Goal: Task Accomplishment & Management: Manage account settings

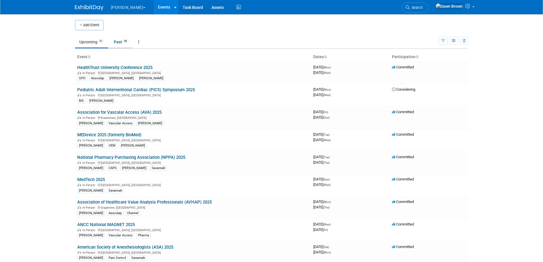
click at [123, 43] on link "Past 98" at bounding box center [121, 42] width 23 height 11
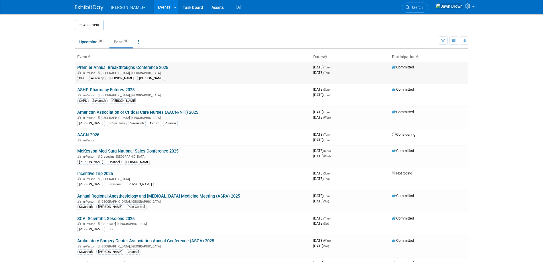
click at [133, 68] on link "Premier Annual Breakthroughs Conference 2025" at bounding box center [122, 67] width 91 height 5
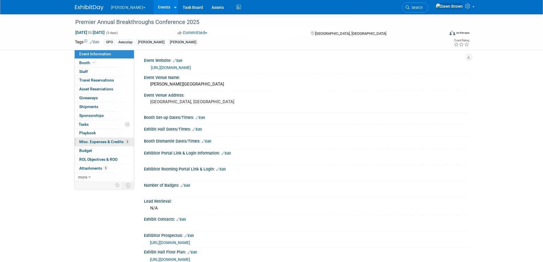
click at [97, 141] on span "Misc. Expenses & Credits 3" at bounding box center [104, 141] width 50 height 5
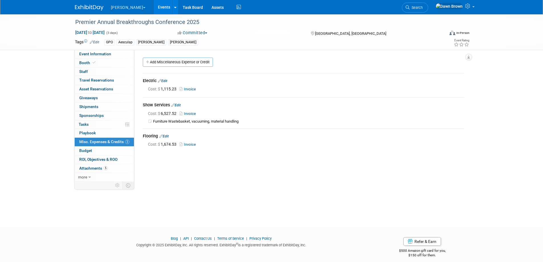
click at [173, 105] on icon at bounding box center [172, 105] width 3 height 4
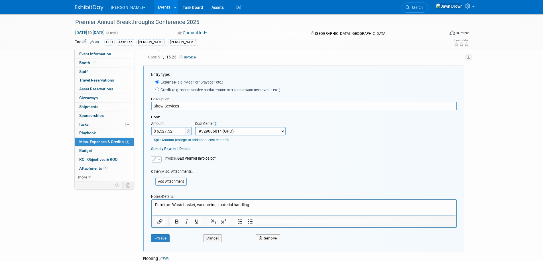
scroll to position [33, 0]
type input "$ 6,785.08"
click at [222, 168] on form "Entry type: Expense (e.g. "Meal" or "Drayage", etc.) Credit (e.g. "Booth servic…" at bounding box center [304, 157] width 306 height 173
click at [157, 159] on button "button" at bounding box center [156, 159] width 11 height 6
click at [164, 167] on link "Replace with a new file" at bounding box center [179, 167] width 57 height 8
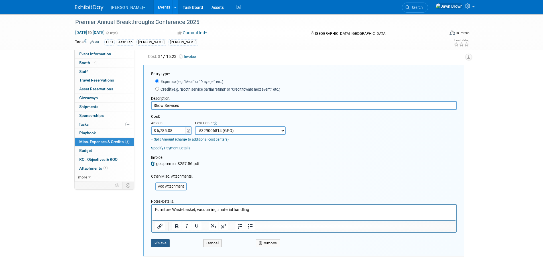
click at [164, 242] on button "Save" at bounding box center [160, 243] width 19 height 8
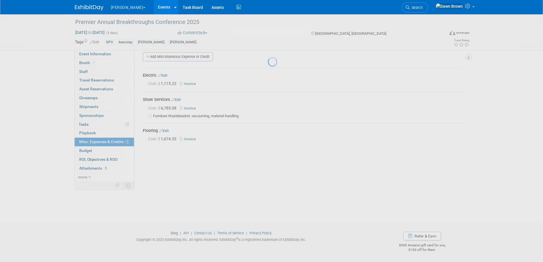
scroll to position [5, 0]
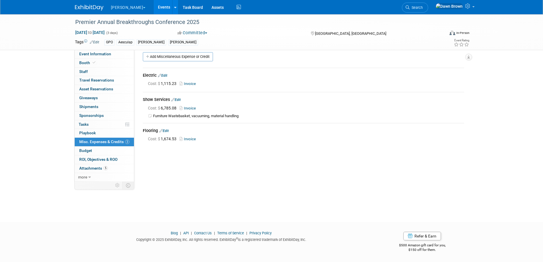
click at [154, 6] on link "Events" at bounding box center [164, 7] width 21 height 14
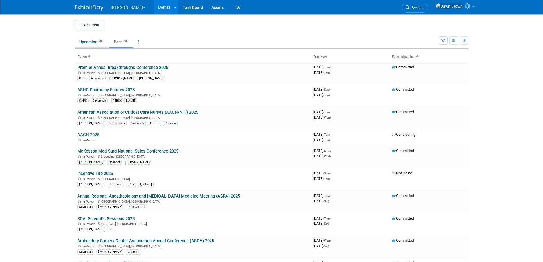
click at [87, 42] on link "Upcoming 31" at bounding box center [91, 42] width 33 height 11
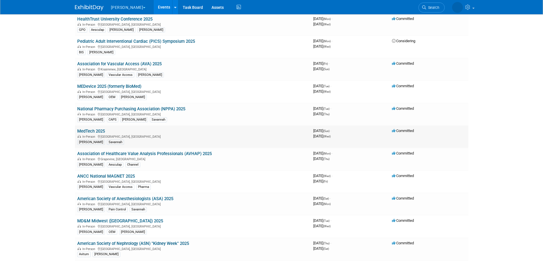
scroll to position [57, 0]
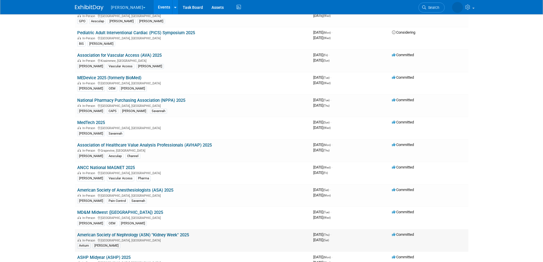
click at [161, 235] on link "American Society of Nephrology (ASN) "Kidney Week" 2025" at bounding box center [133, 234] width 112 height 5
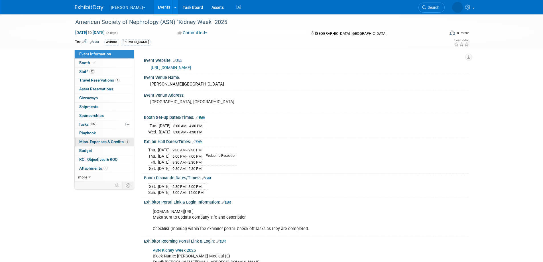
click at [100, 141] on span "Misc. Expenses & Credits 1" at bounding box center [104, 141] width 50 height 5
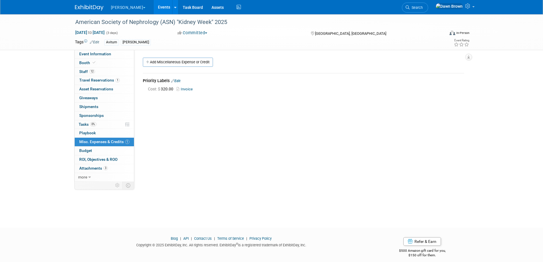
click at [154, 5] on link "Events" at bounding box center [164, 7] width 21 height 14
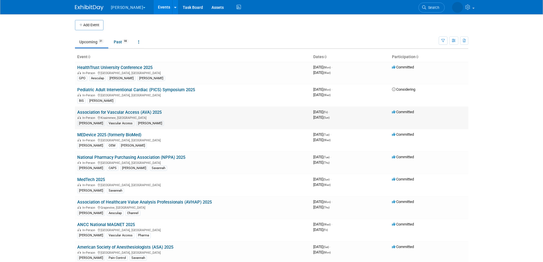
click at [157, 111] on link "Association for Vascular Access (AVA) 2025" at bounding box center [119, 112] width 84 height 5
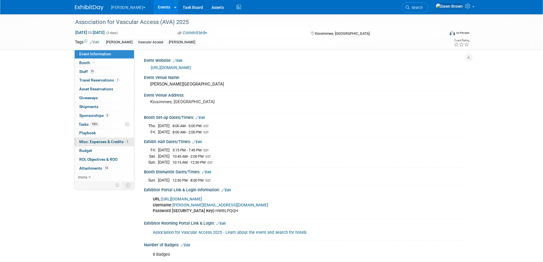
click at [109, 141] on span "Misc. Expenses & Credits 1" at bounding box center [104, 141] width 50 height 5
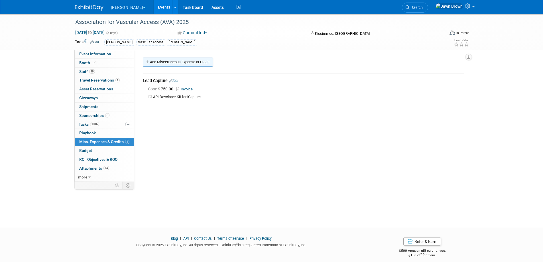
click at [182, 61] on link "Add Miscellaneous Expense or Credit" at bounding box center [178, 62] width 70 height 9
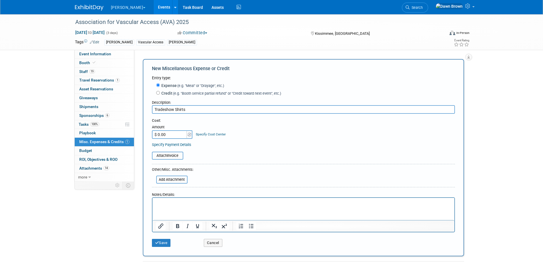
type input "Tradeshow Shirts"
click at [181, 137] on input "$ 0.00" at bounding box center [170, 134] width 36 height 9
type input "$ 224.57"
drag, startPoint x: 165, startPoint y: 241, endPoint x: 180, endPoint y: 171, distance: 71.4
click at [180, 179] on form "Entry type: Expense (e.g. "Meal" or "Drayage", etc.) Credit (e.g. "Booth servic…" at bounding box center [303, 162] width 303 height 175
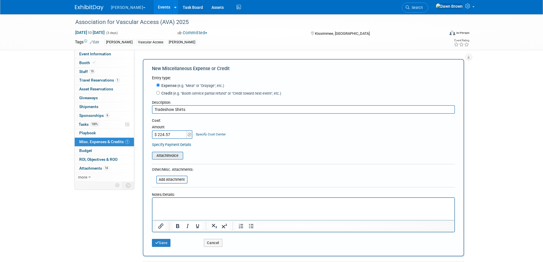
click at [175, 153] on input "file" at bounding box center [149, 155] width 68 height 7
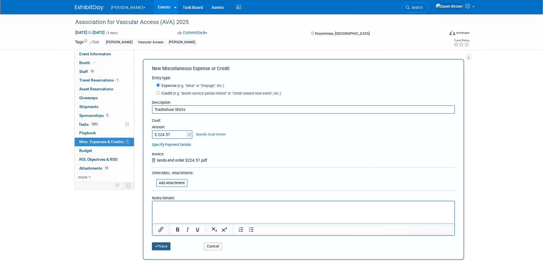
click at [161, 245] on button "Save" at bounding box center [161, 246] width 19 height 8
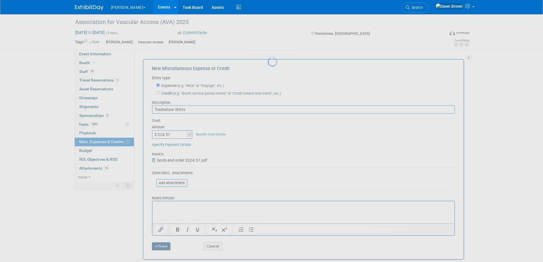
scroll to position [5, 0]
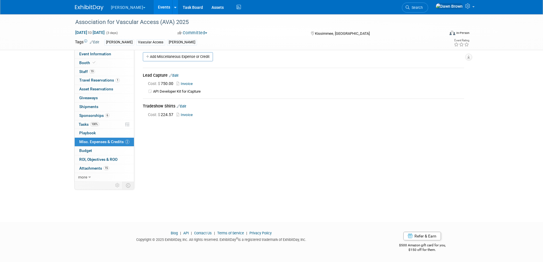
click at [154, 7] on link "Events" at bounding box center [164, 7] width 21 height 14
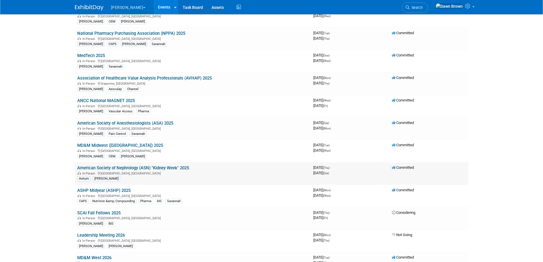
scroll to position [171, 0]
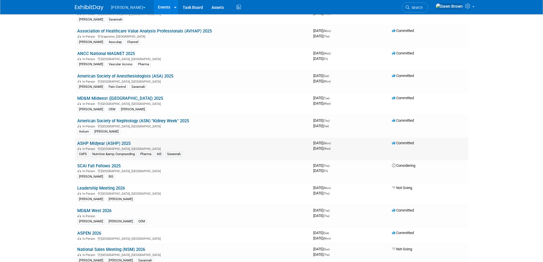
click at [124, 144] on link "ASHP Midyear (ASHP) 2025" at bounding box center [103, 143] width 53 height 5
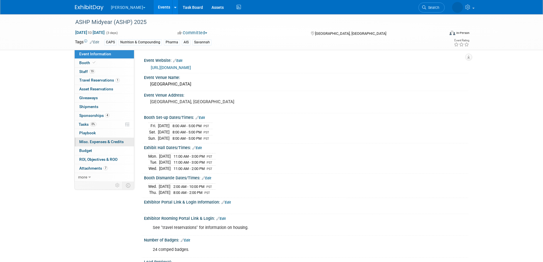
click at [117, 143] on span "Misc. Expenses & Credits 0" at bounding box center [101, 141] width 44 height 5
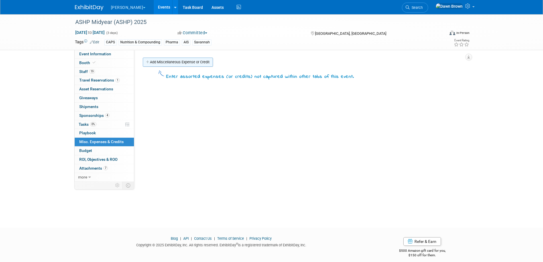
click at [176, 60] on link "Add Miscellaneous Expense or Credit" at bounding box center [178, 62] width 70 height 9
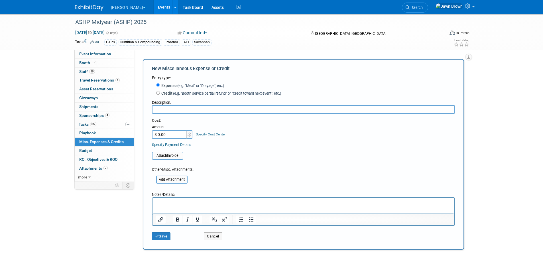
type input "N"
type input "Booth Supplies"
click at [178, 133] on input "$ 0.00" at bounding box center [170, 134] width 36 height 9
type input "$ 183.82"
click at [175, 201] on p "Rich Text Area. Press ALT-0 for help." at bounding box center [303, 203] width 295 height 6
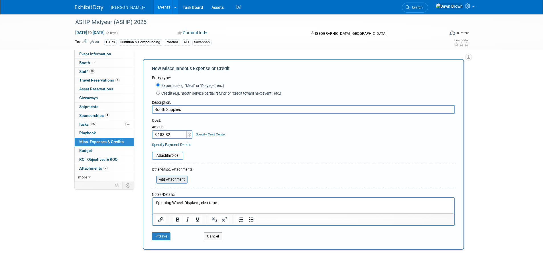
click at [179, 178] on input "file" at bounding box center [153, 179] width 68 height 7
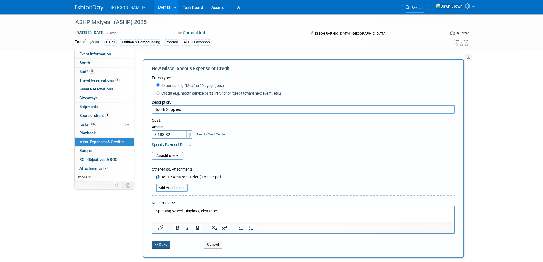
click at [157, 248] on button "Save" at bounding box center [161, 245] width 19 height 8
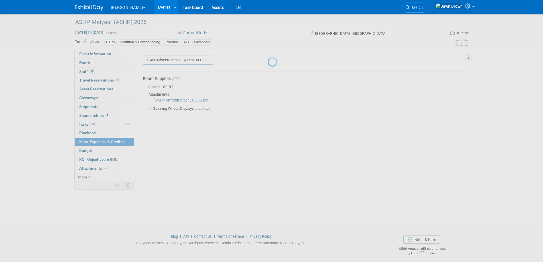
scroll to position [5, 0]
